Goal: Task Accomplishment & Management: Manage account settings

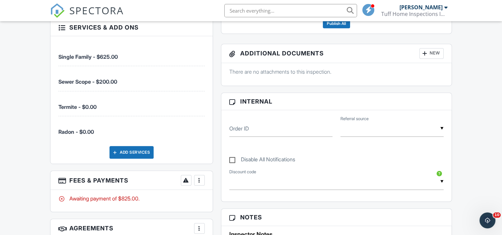
scroll to position [365, 0]
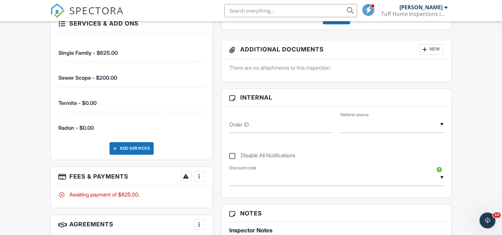
click at [200, 173] on div at bounding box center [199, 176] width 7 height 7
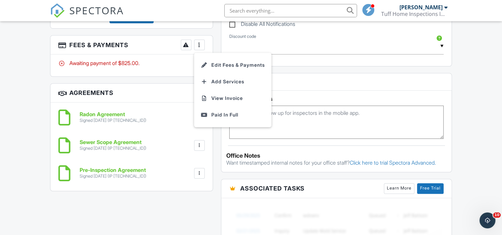
scroll to position [498, 0]
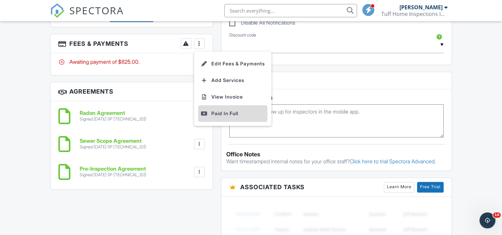
click at [227, 110] on div "Paid In Full" at bounding box center [233, 114] width 64 height 8
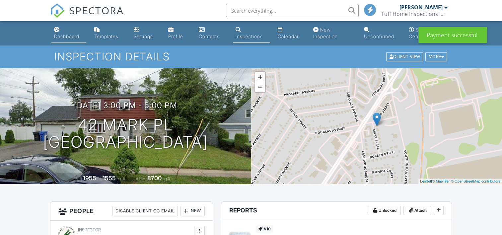
click at [64, 35] on div "Dashboard" at bounding box center [66, 37] width 25 height 6
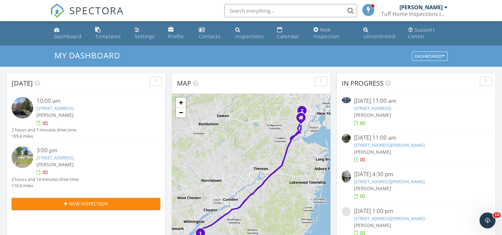
click at [382, 108] on link "108 Prestwick Way, Edison, NJ 08820" at bounding box center [372, 108] width 37 height 6
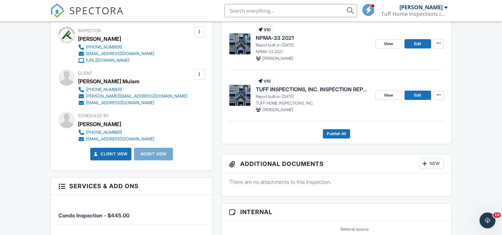
scroll to position [166, 0]
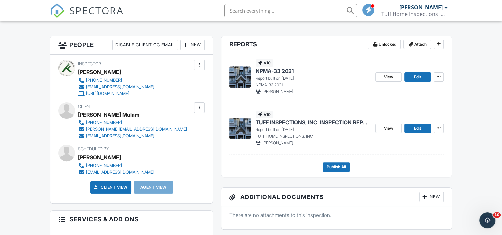
click at [283, 119] on span "TUFF INSPECTIONS, INC. INSPECTION REPORT" at bounding box center [313, 122] width 114 height 7
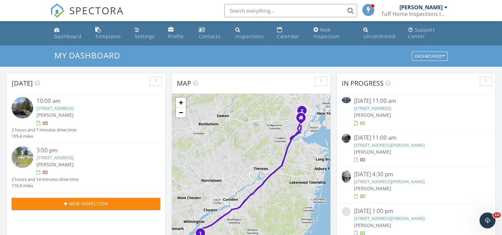
click at [370, 113] on span "[PERSON_NAME]" at bounding box center [372, 115] width 37 height 6
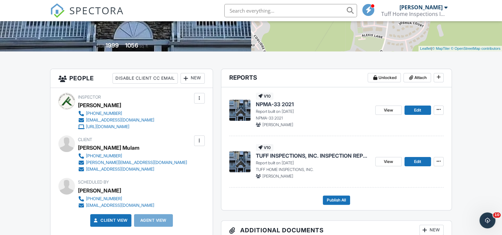
click at [274, 103] on span "NPMA-33 2021" at bounding box center [275, 104] width 38 height 7
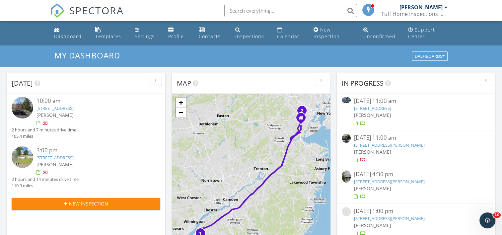
click at [374, 112] on span "[PERSON_NAME]" at bounding box center [372, 115] width 37 height 6
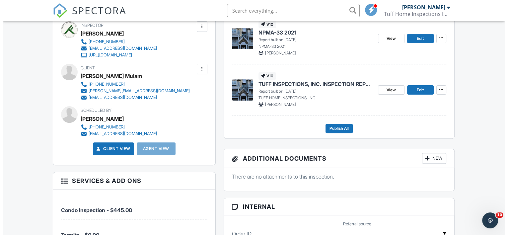
scroll to position [199, 0]
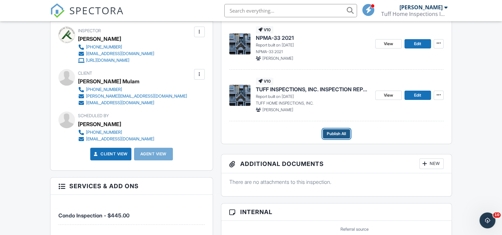
click at [330, 135] on span "Publish All" at bounding box center [336, 133] width 19 height 7
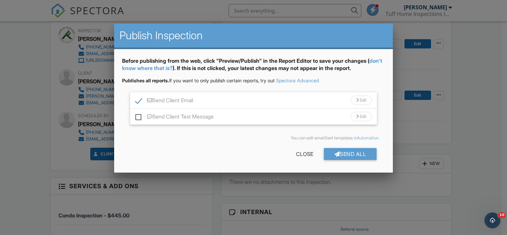
drag, startPoint x: 137, startPoint y: 118, endPoint x: 151, endPoint y: 120, distance: 14.8
click at [137, 118] on label "Send Client Text Message" at bounding box center [174, 118] width 78 height 8
click at [137, 116] on input "Send Client Text Message" at bounding box center [137, 113] width 4 height 4
checkbox input "true"
click at [351, 151] on div "Send All" at bounding box center [350, 154] width 53 height 12
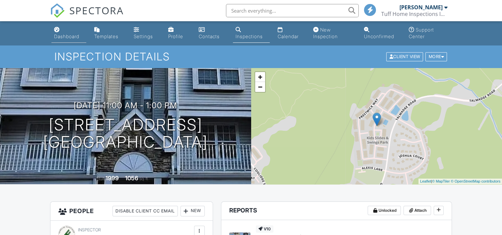
click at [66, 35] on div "Dashboard" at bounding box center [66, 37] width 25 height 6
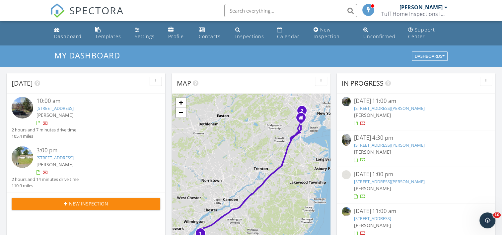
click at [372, 109] on link "[STREET_ADDRESS][PERSON_NAME]" at bounding box center [389, 108] width 71 height 6
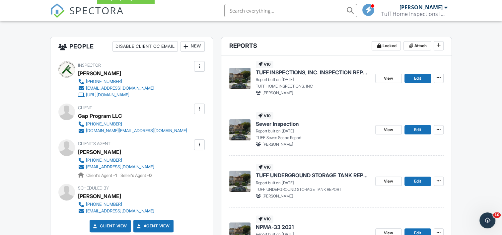
scroll to position [166, 0]
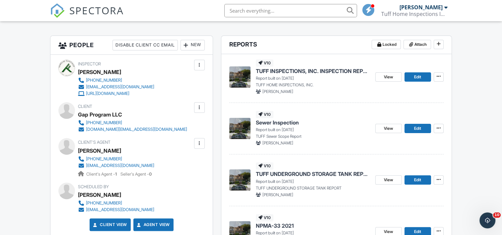
click at [282, 124] on span "Sewer Inspection" at bounding box center [277, 122] width 43 height 7
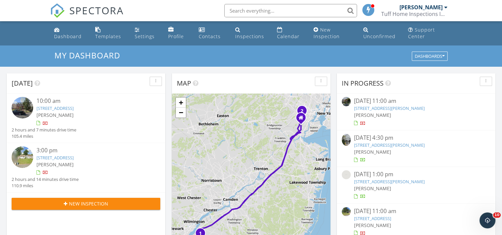
click at [368, 108] on link "[STREET_ADDRESS][PERSON_NAME]" at bounding box center [389, 108] width 71 height 6
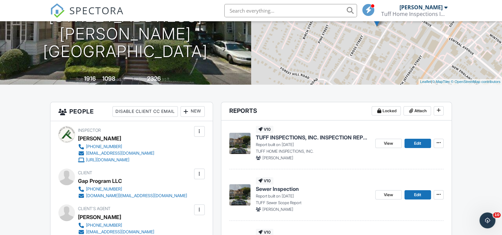
click at [271, 136] on span "TUFF INSPECTIONS, INC. INSPECTION REPORT" at bounding box center [313, 137] width 114 height 7
